Goal: Information Seeking & Learning: Learn about a topic

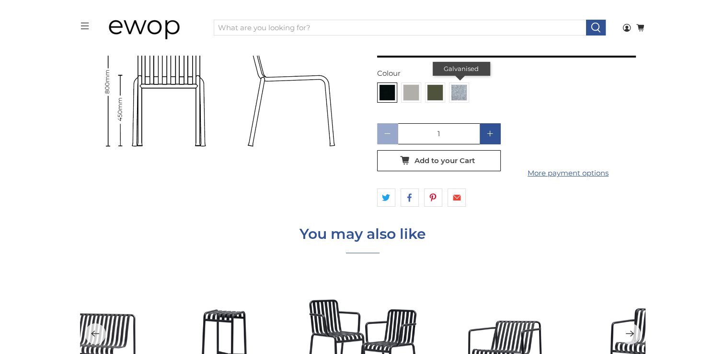
scroll to position [3594, 0]
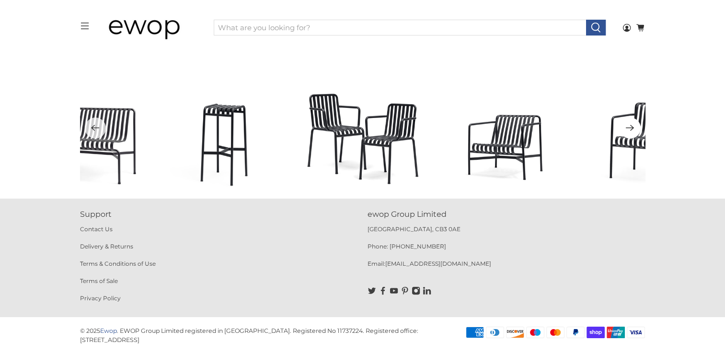
click at [631, 129] on icon "Next" at bounding box center [629, 128] width 9 height 12
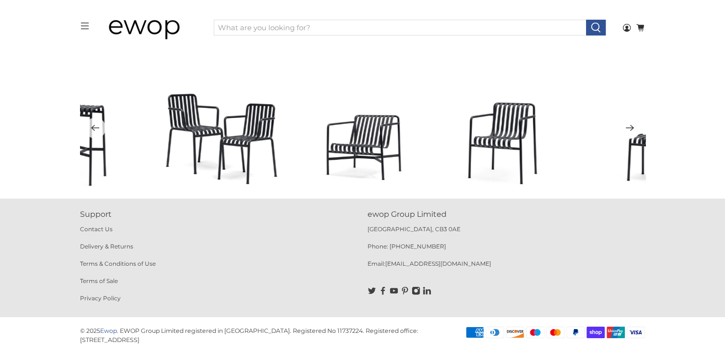
click at [631, 129] on icon "Next" at bounding box center [629, 128] width 9 height 12
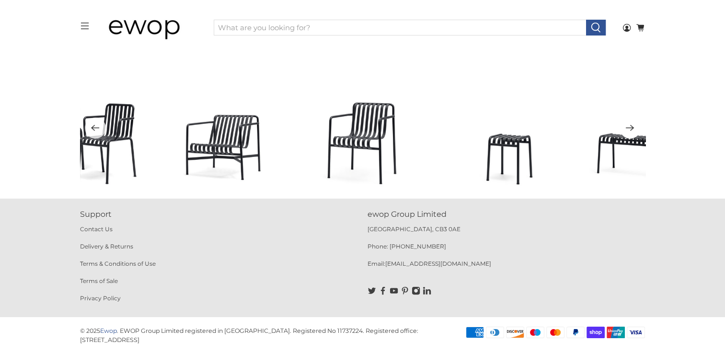
click at [631, 129] on icon "Next" at bounding box center [629, 128] width 9 height 12
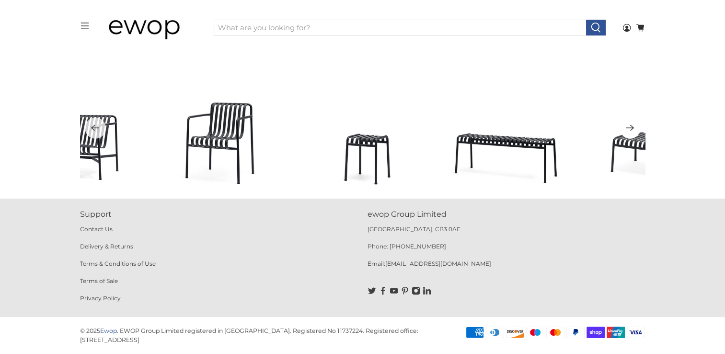
click at [631, 129] on icon "Next" at bounding box center [629, 128] width 9 height 12
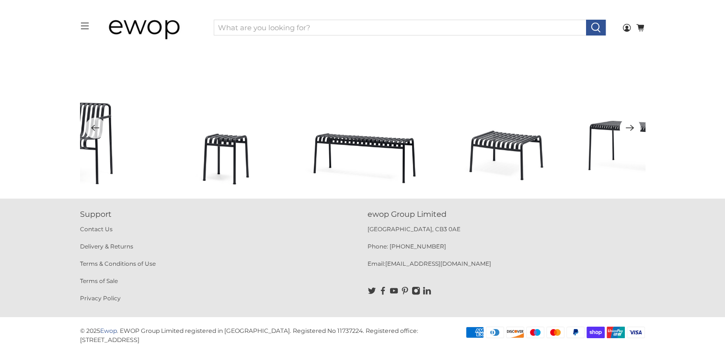
click at [631, 129] on icon "Next" at bounding box center [629, 128] width 9 height 12
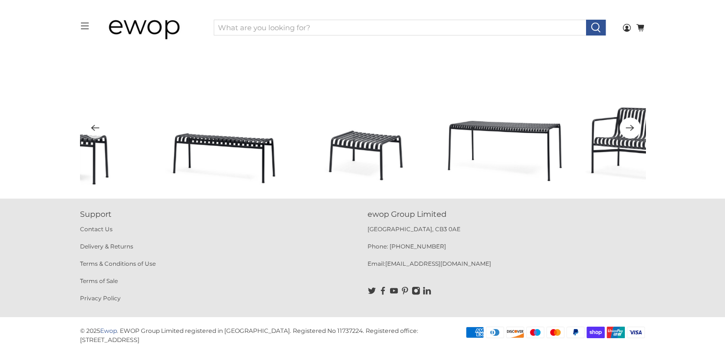
click at [631, 129] on icon "Next" at bounding box center [629, 128] width 9 height 12
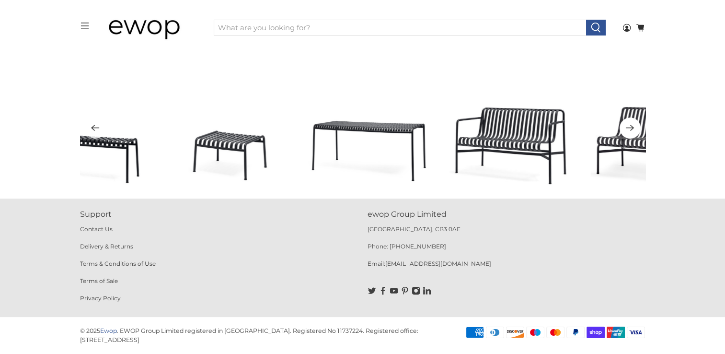
click at [631, 129] on icon "Next" at bounding box center [629, 128] width 9 height 12
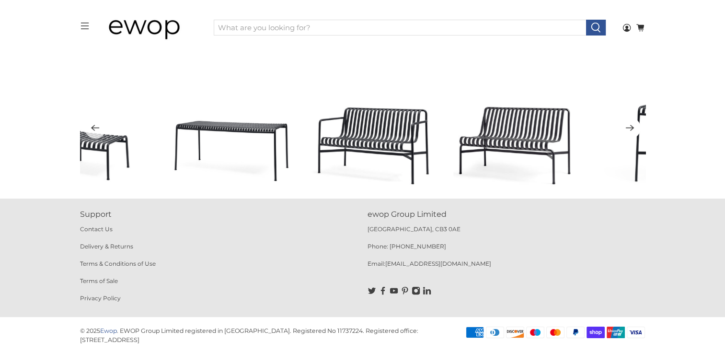
click at [631, 129] on icon "Next" at bounding box center [629, 128] width 9 height 12
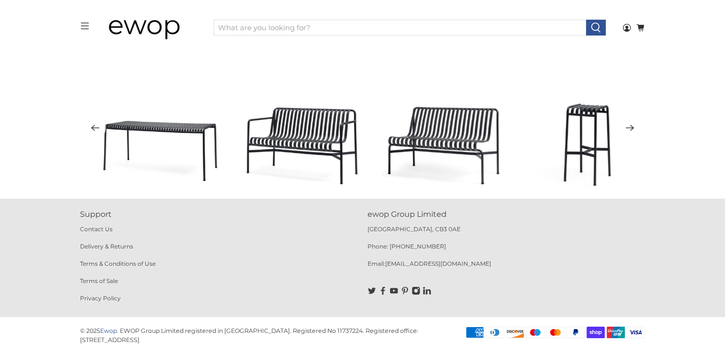
click at [631, 129] on icon "Next" at bounding box center [629, 128] width 9 height 12
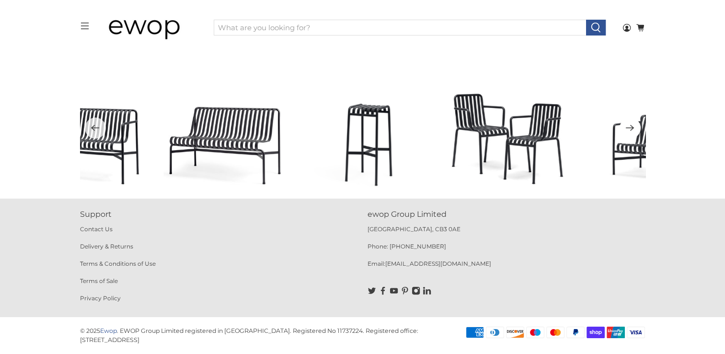
click at [631, 129] on icon "Next" at bounding box center [629, 128] width 9 height 12
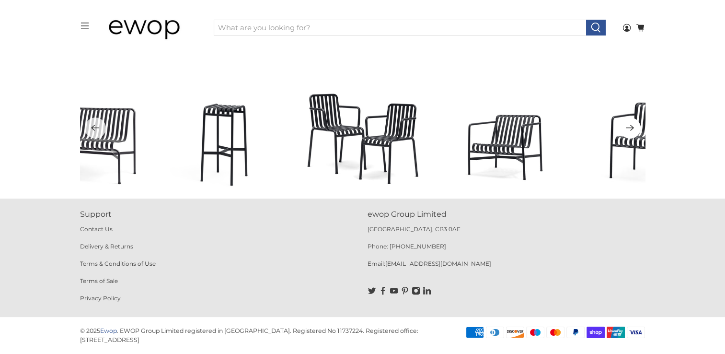
click at [631, 129] on icon "Next" at bounding box center [629, 128] width 9 height 12
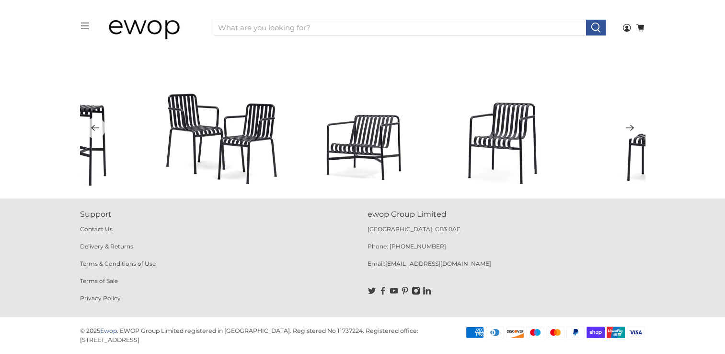
click at [631, 129] on icon "Next" at bounding box center [629, 128] width 9 height 12
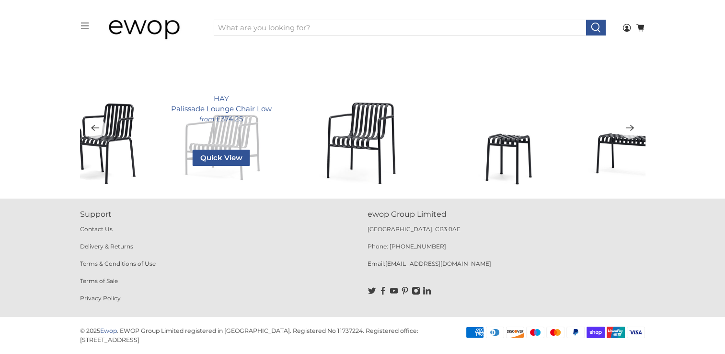
click at [242, 127] on div "HAY Palissade Lounge Chair Low from £374.25 Quick View Colour Anthracite 9011 S…" at bounding box center [221, 128] width 122 height 122
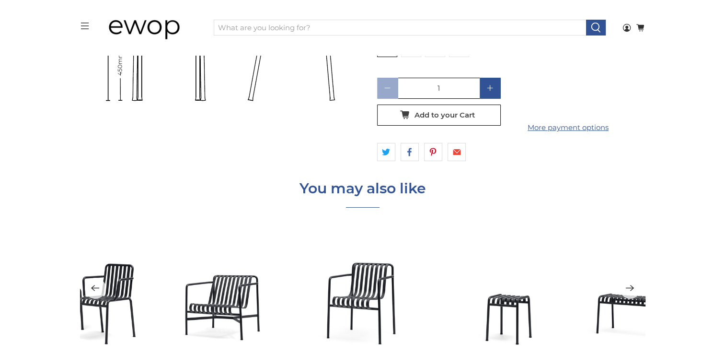
scroll to position [3498, 0]
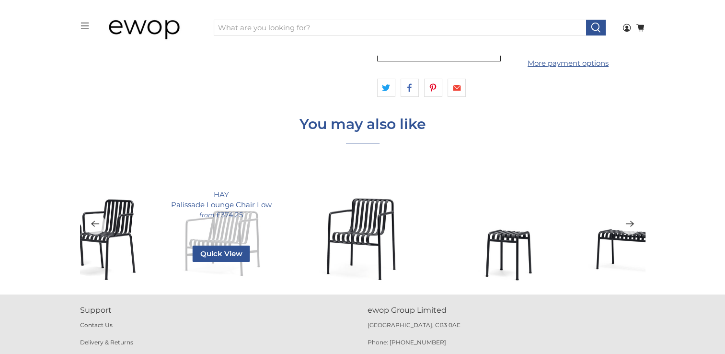
click at [230, 232] on div "HAY Palissade Lounge Chair Low from £374.25 Quick View Colour Anthracite 9011 S…" at bounding box center [221, 223] width 122 height 122
click at [223, 260] on span "Quick View" at bounding box center [222, 253] width 58 height 16
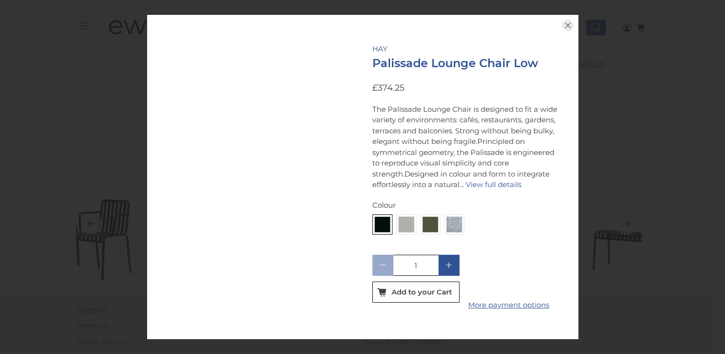
click at [226, 252] on div at bounding box center [262, 177] width 191 height 286
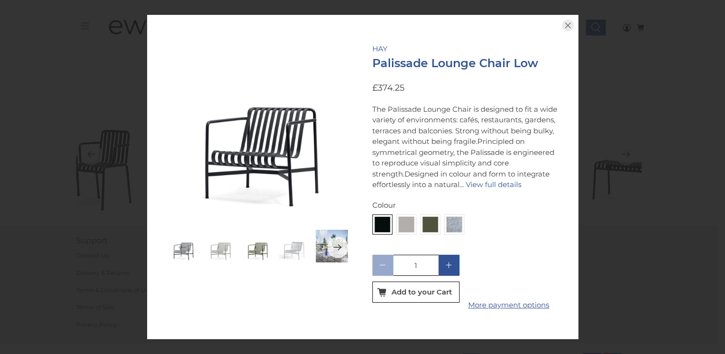
scroll to position [3594, 0]
click at [337, 241] on icon "Next" at bounding box center [337, 247] width 9 height 12
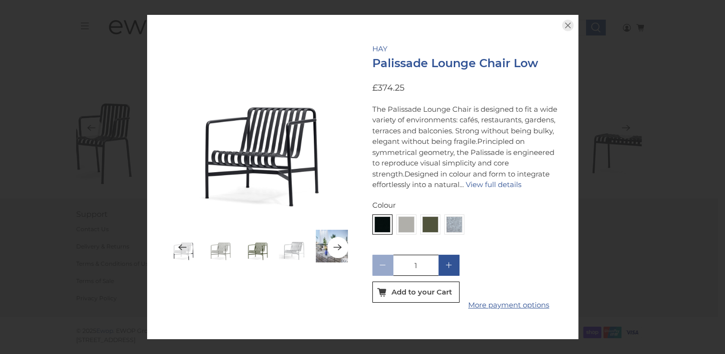
click at [337, 241] on icon "Next" at bounding box center [337, 247] width 9 height 12
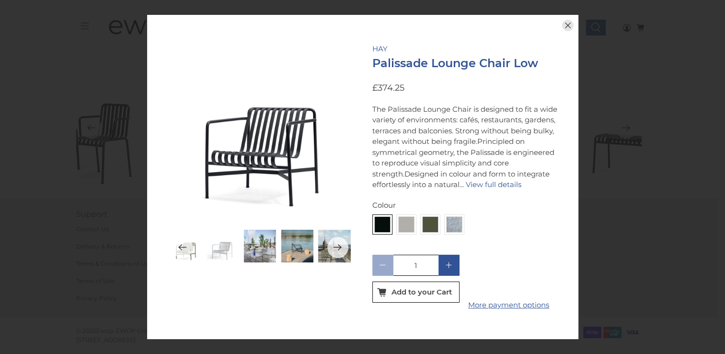
click at [571, 20] on icon "button" at bounding box center [568, 26] width 12 height 12
